Goal: Task Accomplishment & Management: Manage account settings

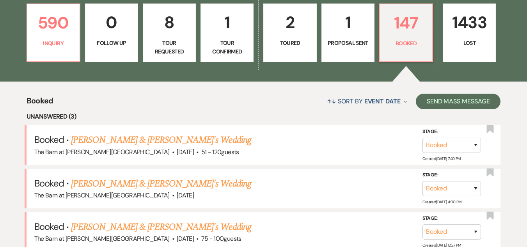
scroll to position [222, 0]
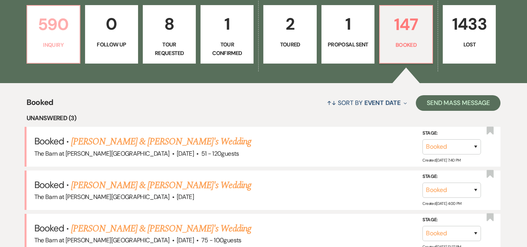
click at [66, 39] on link "590 Inquiry" at bounding box center [54, 34] width 54 height 59
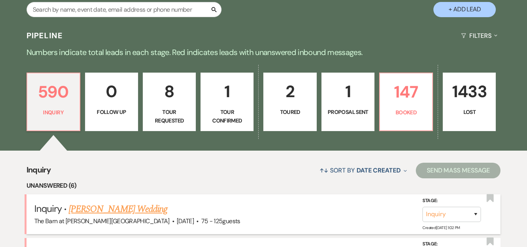
scroll to position [222, 0]
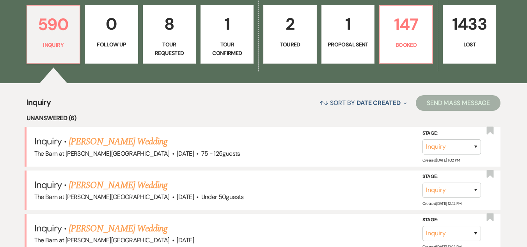
click at [247, 107] on div "↑↓ Sort By Date Created Expand Send Mass Message" at bounding box center [276, 102] width 450 height 21
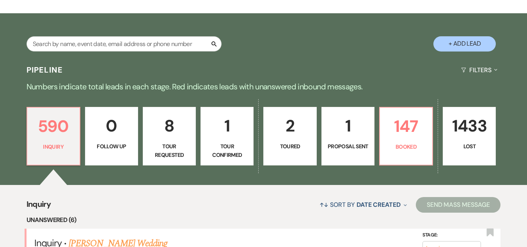
scroll to position [107, 0]
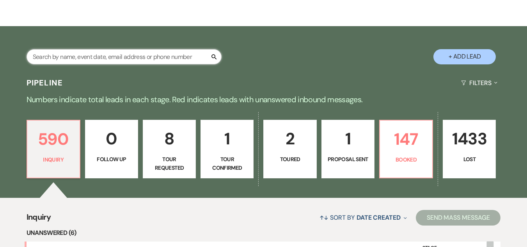
click at [120, 59] on input "text" at bounding box center [124, 56] width 195 height 15
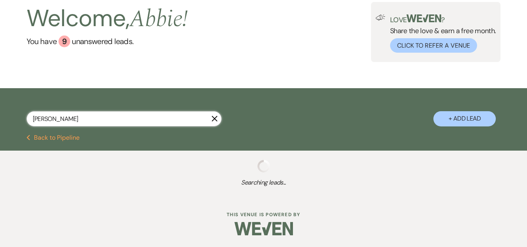
type input "Julie Col"
select select "2"
select select "5"
select select "8"
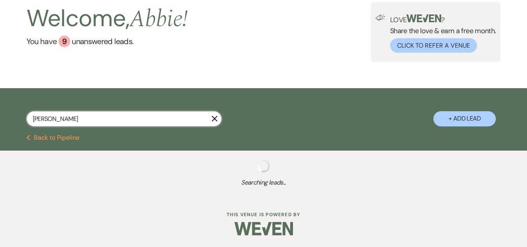
select select "8"
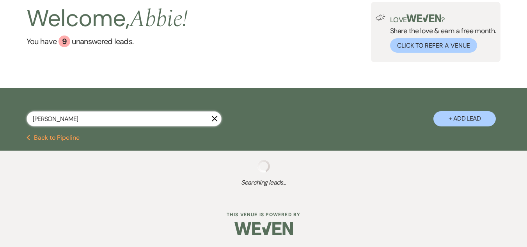
select select "8"
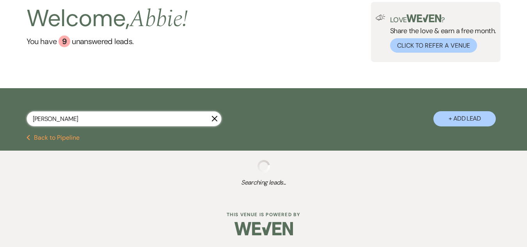
select select "8"
select select "5"
select select "8"
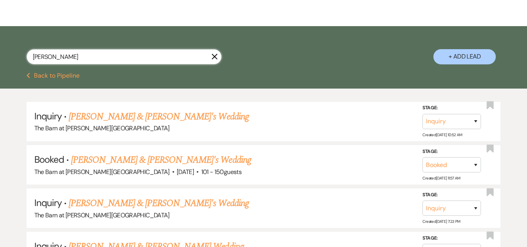
type input "Julie Cole"
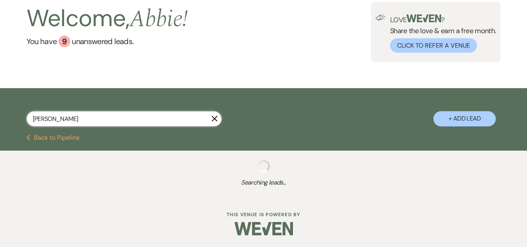
select select "8"
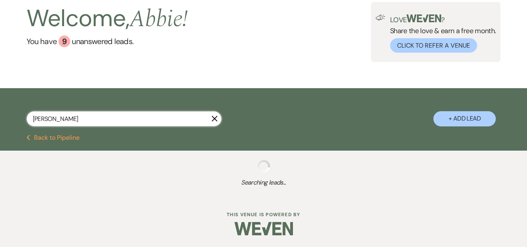
select select "8"
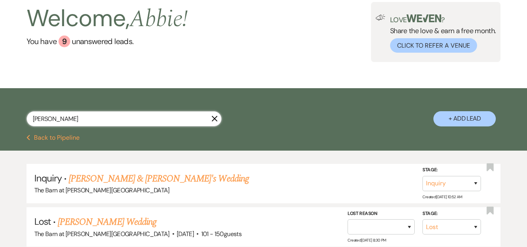
scroll to position [107, 0]
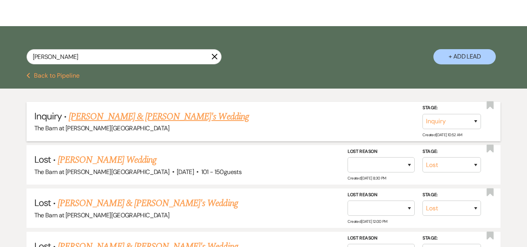
click at [140, 114] on link "Julie Cole & Fiance's Wedding" at bounding box center [159, 117] width 180 height 14
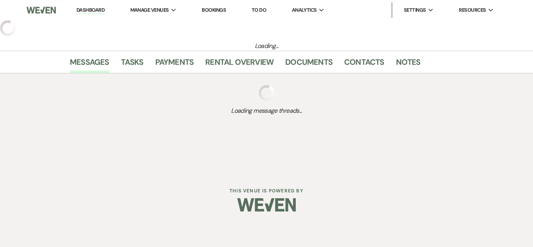
select select "5"
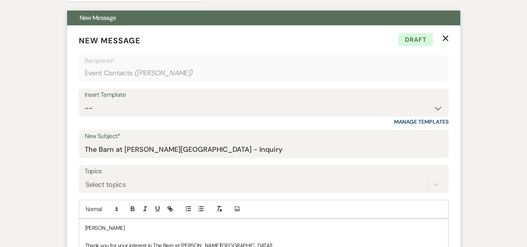
scroll to position [278, 0]
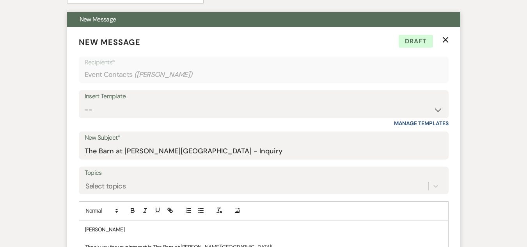
click at [444, 41] on icon "X" at bounding box center [445, 40] width 6 height 6
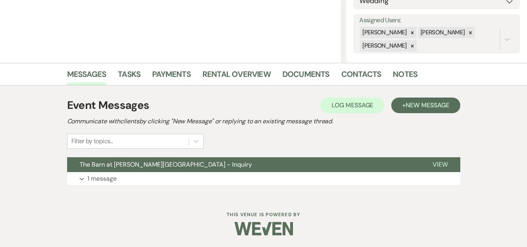
scroll to position [133, 0]
click at [423, 101] on span "New Message" at bounding box center [427, 105] width 43 height 8
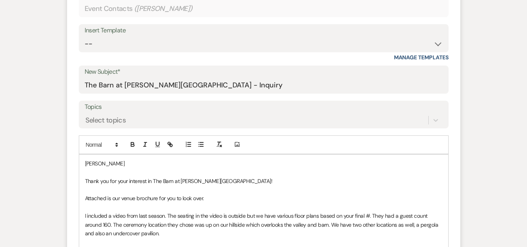
scroll to position [362, 0]
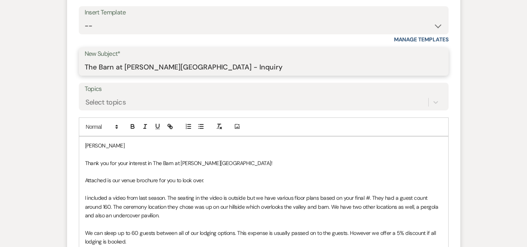
click at [288, 68] on input "The Barn at Farrington Hollow - Inquiry" at bounding box center [264, 67] width 358 height 15
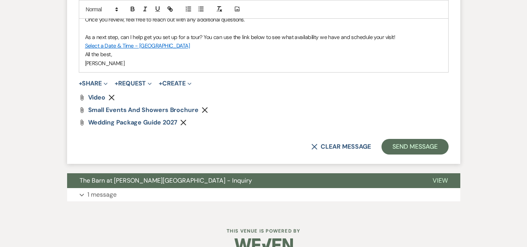
scroll to position [657, 0]
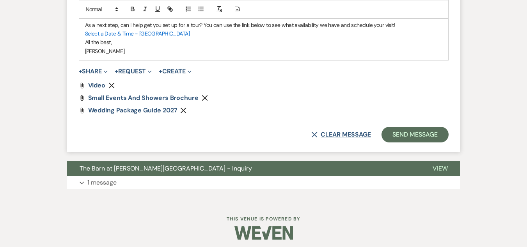
click at [339, 132] on button "X Clear message" at bounding box center [340, 134] width 59 height 6
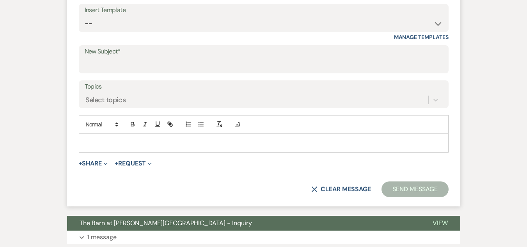
scroll to position [346, 0]
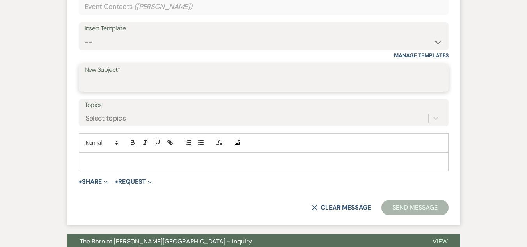
click at [181, 85] on input "New Subject*" at bounding box center [264, 83] width 358 height 15
click at [210, 81] on input "Reschedule" at bounding box center [264, 83] width 358 height 15
type input "Reschedule Tour"
click at [210, 168] on div at bounding box center [263, 162] width 369 height 18
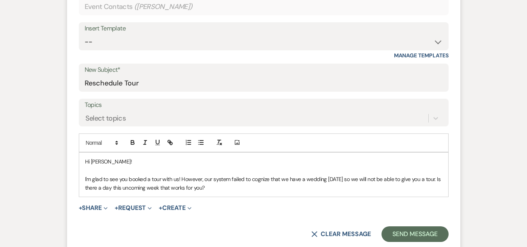
click at [139, 188] on p "I'm glad to see you booked a tour with us! However, our system failed to cogniz…" at bounding box center [263, 184] width 357 height 18
click at [165, 188] on p "I'm glad to see you booked a tour with us! However, our system failed to cogniz…" at bounding box center [263, 184] width 357 height 18
click at [306, 188] on p "I'm glad to see you booked a tour with us! However, our system failed to cogniz…" at bounding box center [263, 184] width 357 height 18
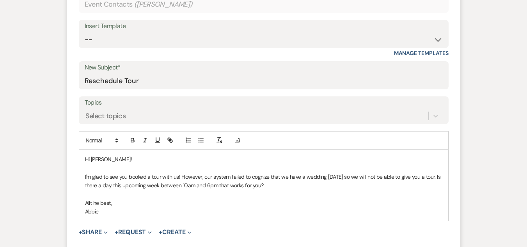
scroll to position [350, 0]
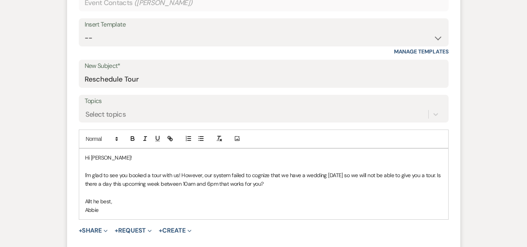
click at [93, 202] on p "Allt he best," at bounding box center [263, 201] width 357 height 9
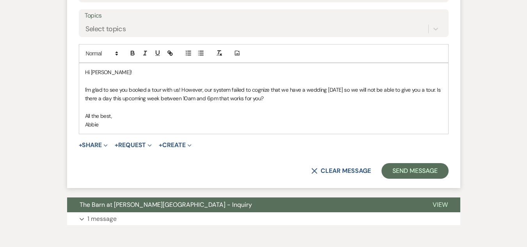
scroll to position [448, 0]
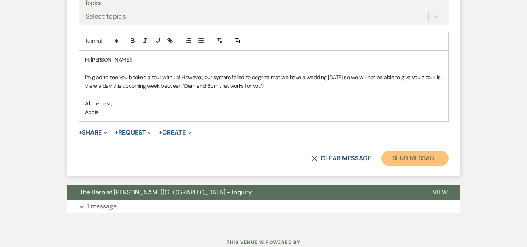
click at [437, 155] on button "Send Message" at bounding box center [415, 159] width 67 height 16
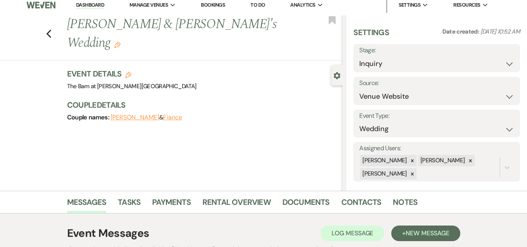
scroll to position [0, 0]
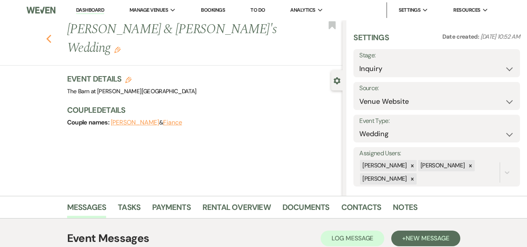
click at [51, 35] on use "button" at bounding box center [48, 39] width 5 height 9
select select "8"
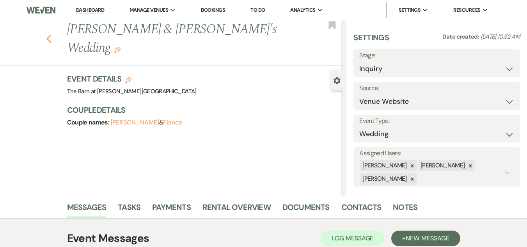
select select "8"
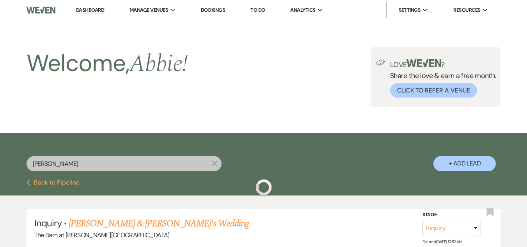
scroll to position [107, 0]
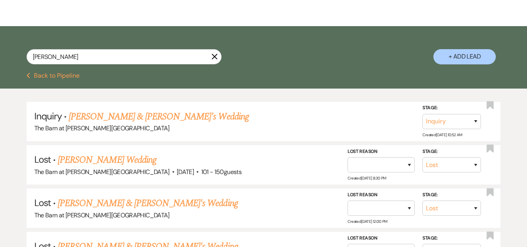
click at [44, 73] on button "Previous Back to Pipeline" at bounding box center [53, 76] width 53 height 6
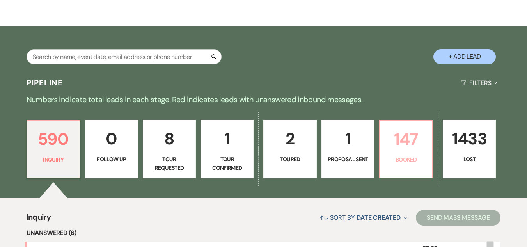
click at [383, 144] on link "147 Booked" at bounding box center [406, 149] width 54 height 59
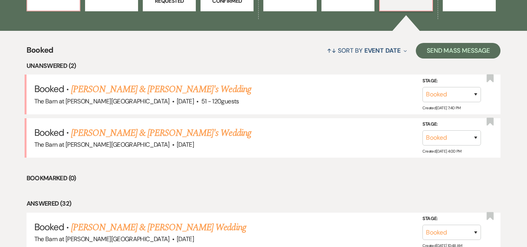
scroll to position [286, 0]
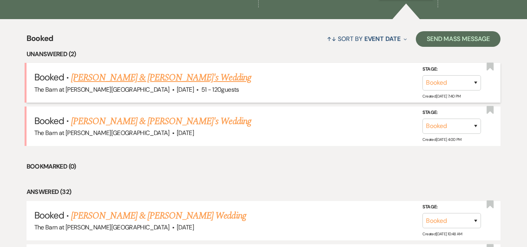
click at [156, 75] on link "Courtney Brown & Fiance's Wedding" at bounding box center [161, 78] width 180 height 14
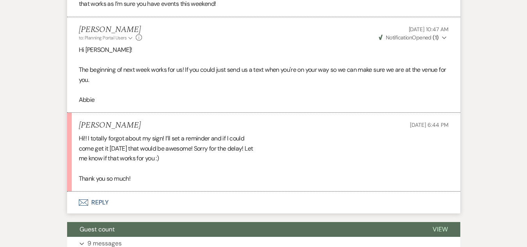
scroll to position [1172, 0]
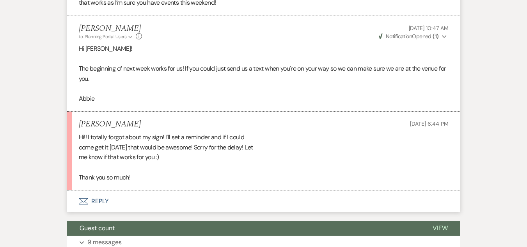
click at [93, 190] on button "Envelope Reply" at bounding box center [263, 201] width 393 height 22
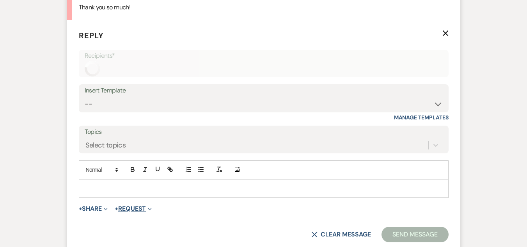
scroll to position [1345, 0]
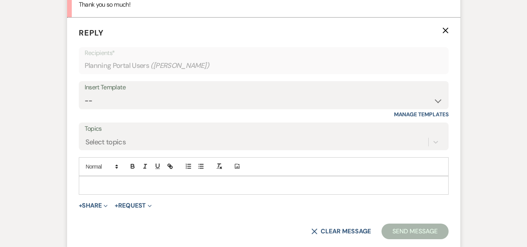
click at [146, 181] on p at bounding box center [263, 185] width 357 height 9
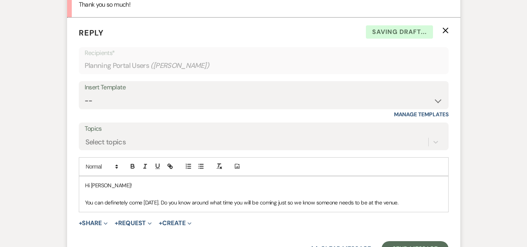
click at [111, 198] on p "You can definetely come on Wednesday. Do you know around what time you will be …" at bounding box center [263, 202] width 357 height 9
click at [333, 198] on p "You can definitely come on Wednesday. Do you know around what time you will be …" at bounding box center [263, 202] width 357 height 9
click at [383, 198] on p "You can definitely come on Wednesday. Do you know around what time you will be …" at bounding box center [263, 202] width 357 height 9
click at [394, 198] on p "You can definitely come on Wednesday. Do you know around what time you will be …" at bounding box center [263, 202] width 357 height 9
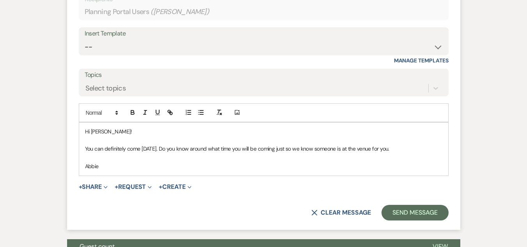
scroll to position [1409, 0]
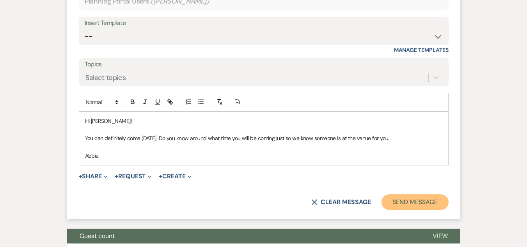
click at [414, 194] on button "Send Message" at bounding box center [415, 202] width 67 height 16
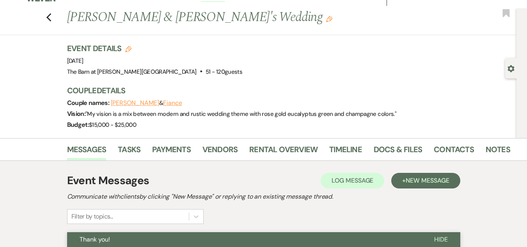
scroll to position [0, 0]
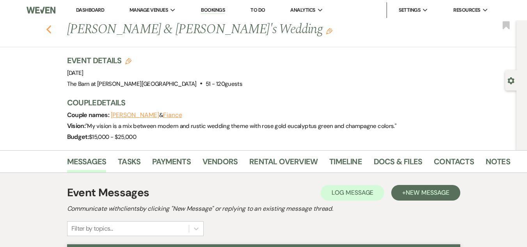
click at [49, 33] on icon "Previous" at bounding box center [49, 29] width 6 height 9
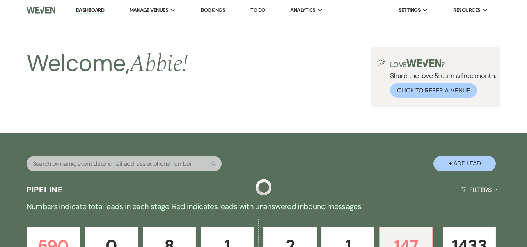
scroll to position [286, 0]
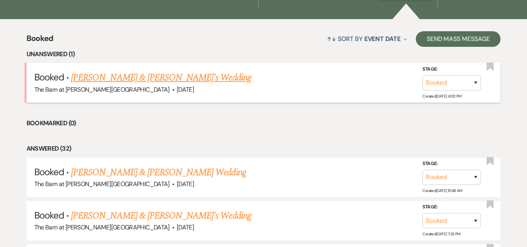
click at [113, 74] on link "Sarah Stravinsky & Fiance's Wedding" at bounding box center [161, 78] width 180 height 14
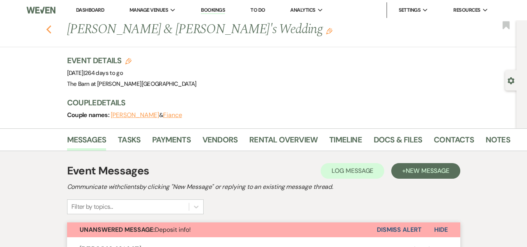
click at [51, 27] on use "button" at bounding box center [48, 29] width 5 height 9
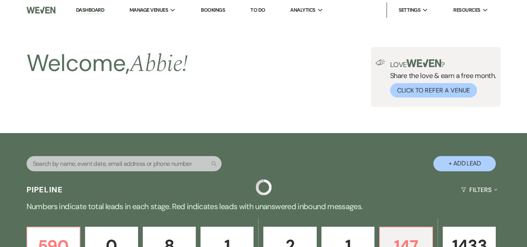
scroll to position [286, 0]
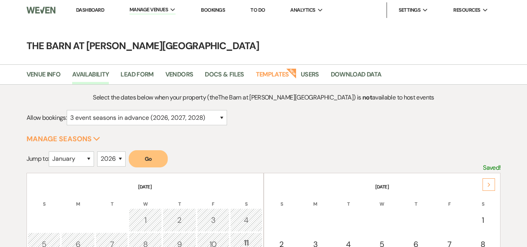
select select "3"
select select "2026"
